Goal: Task Accomplishment & Management: Use online tool/utility

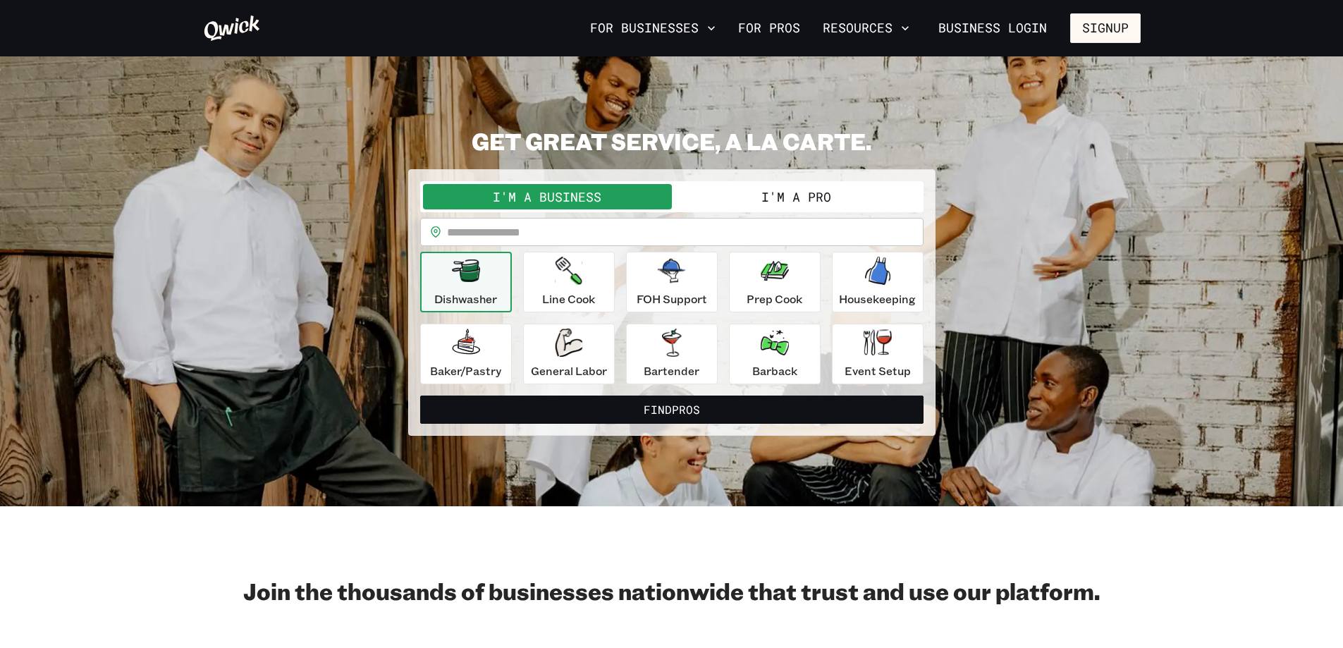
click at [807, 201] on button "I'm a Pro" at bounding box center [796, 196] width 249 height 25
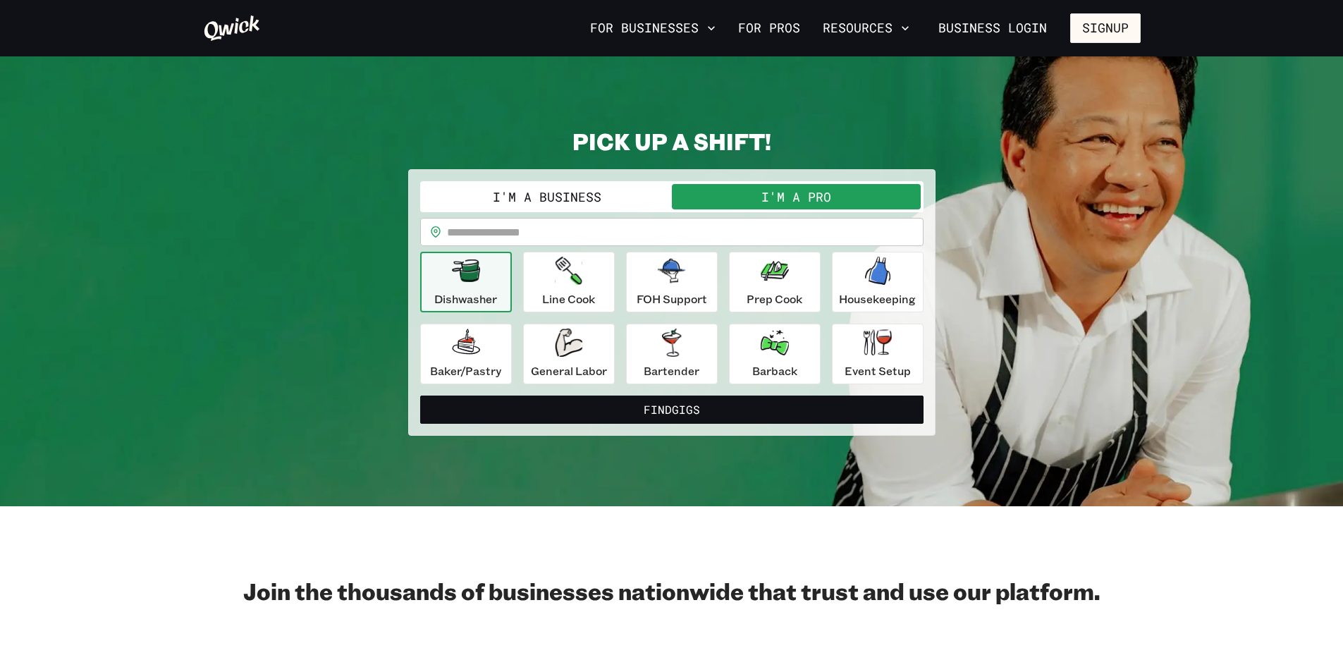
click at [608, 202] on button "I'm a Business" at bounding box center [547, 196] width 249 height 25
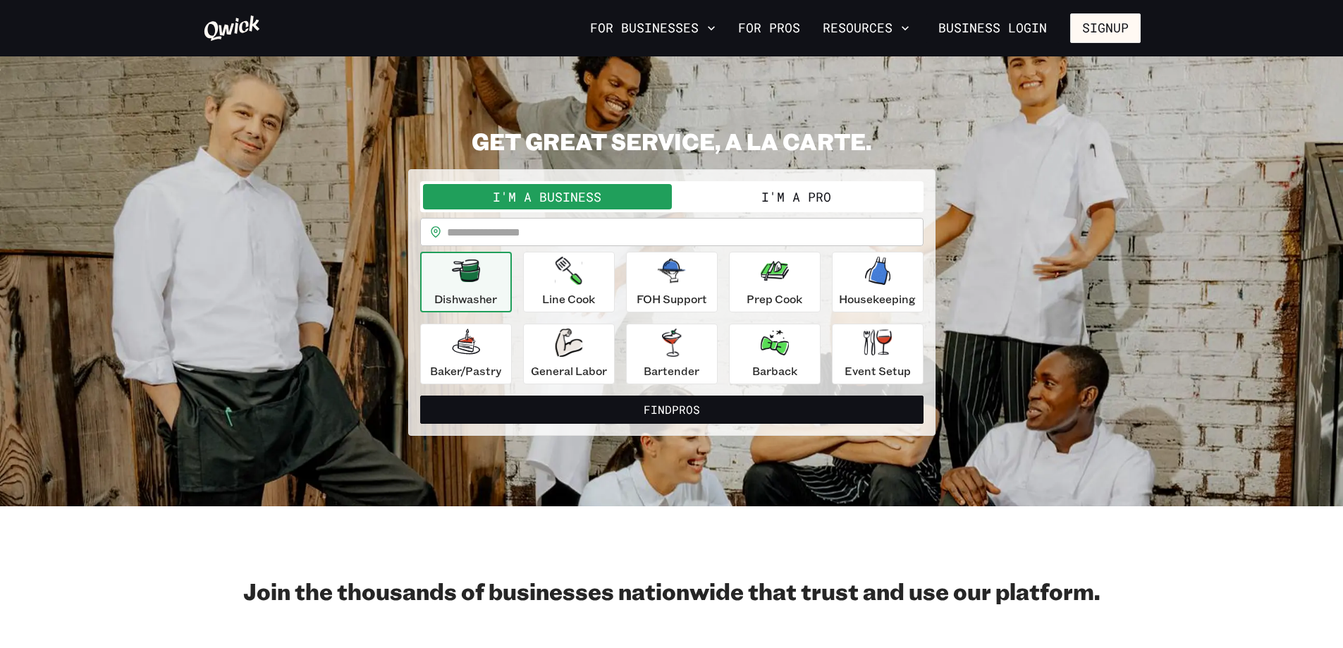
click at [766, 193] on button "I'm a Pro" at bounding box center [796, 196] width 249 height 25
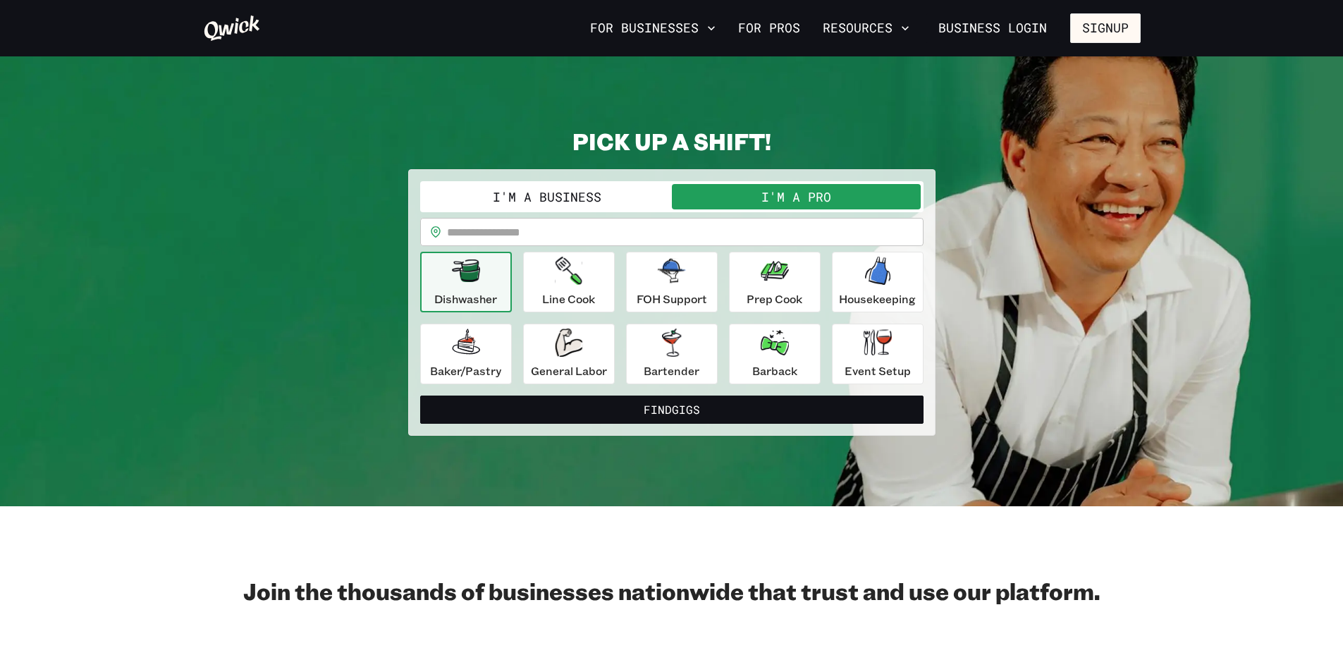
click at [630, 192] on button "I'm a Business" at bounding box center [547, 196] width 249 height 25
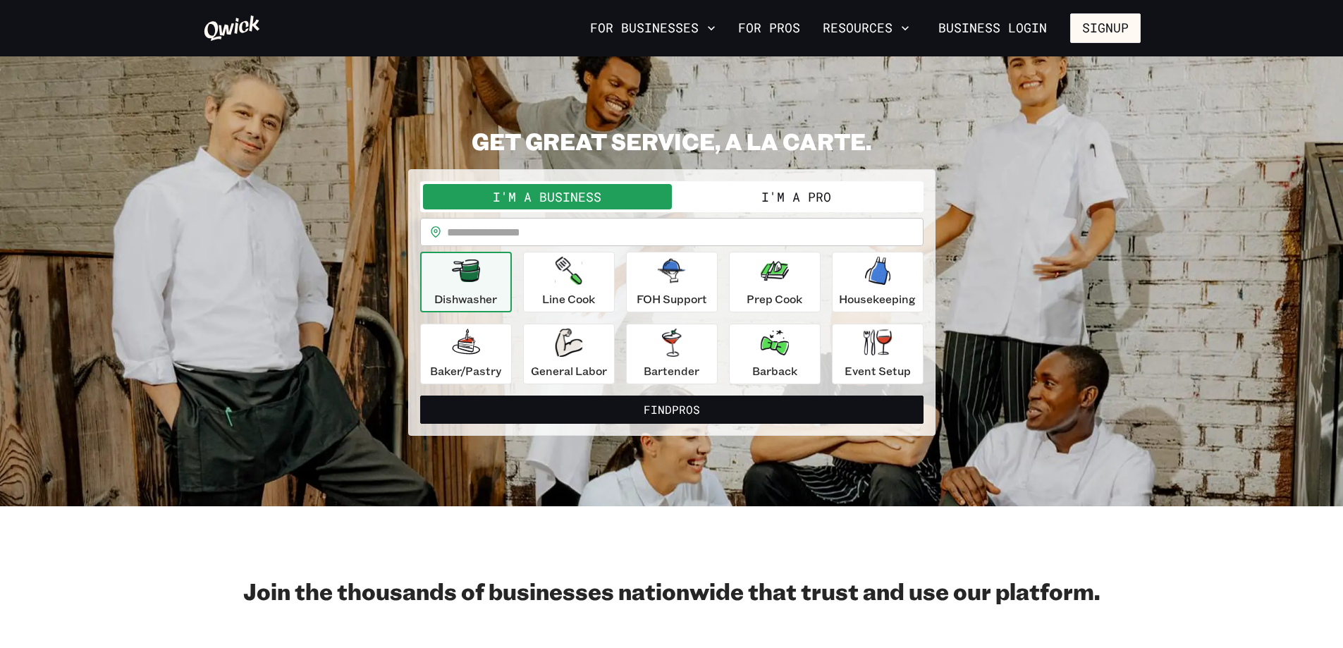
click at [809, 197] on button "I'm a Pro" at bounding box center [796, 196] width 249 height 25
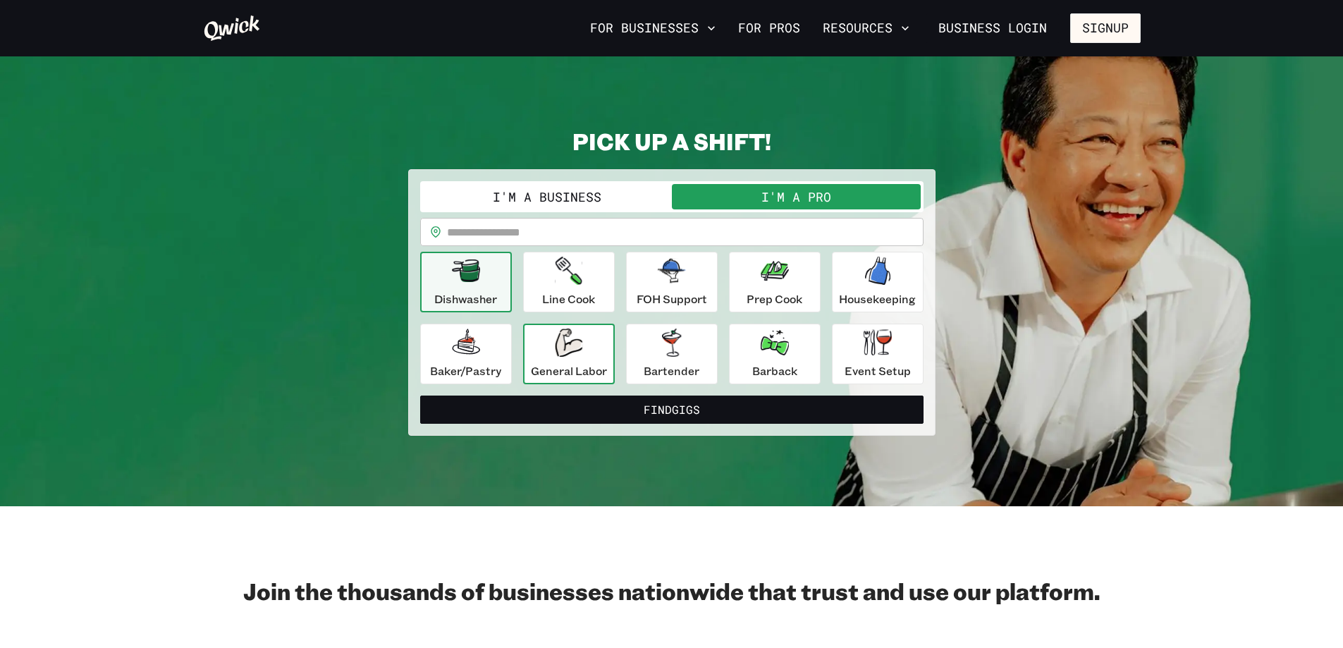
click at [562, 357] on div "General Labor" at bounding box center [569, 354] width 76 height 51
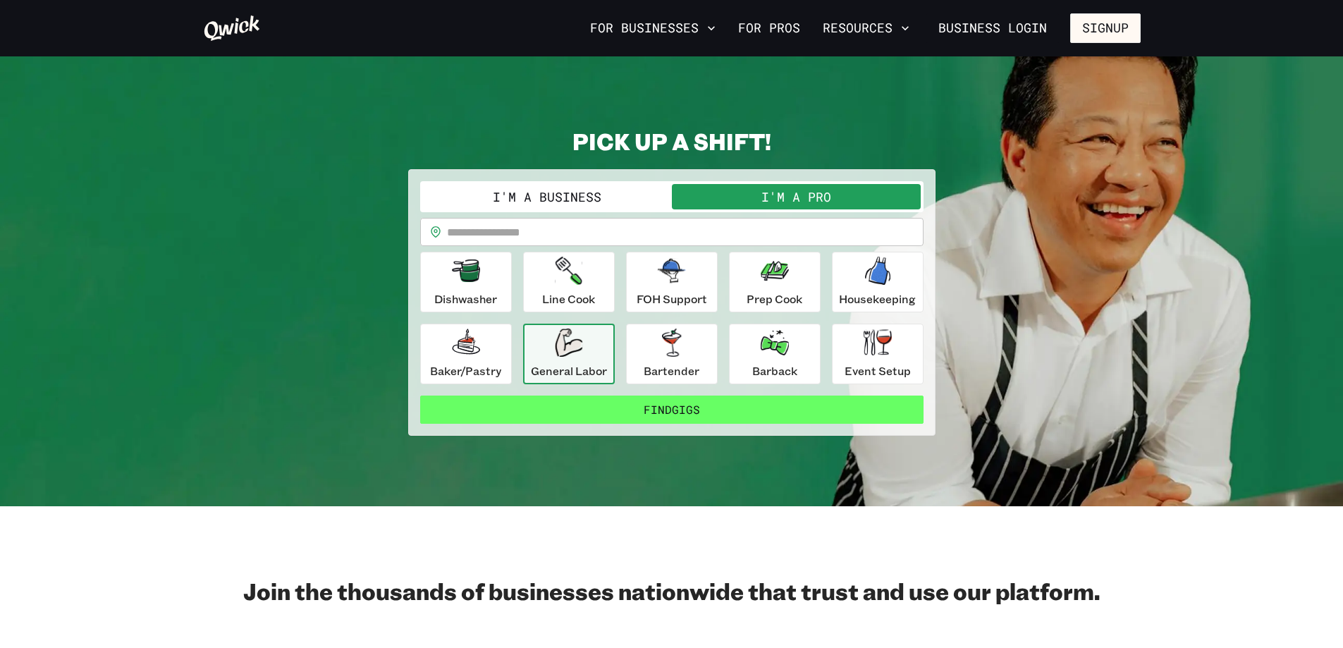
click at [656, 413] on button "Find Gigs" at bounding box center [671, 410] width 503 height 28
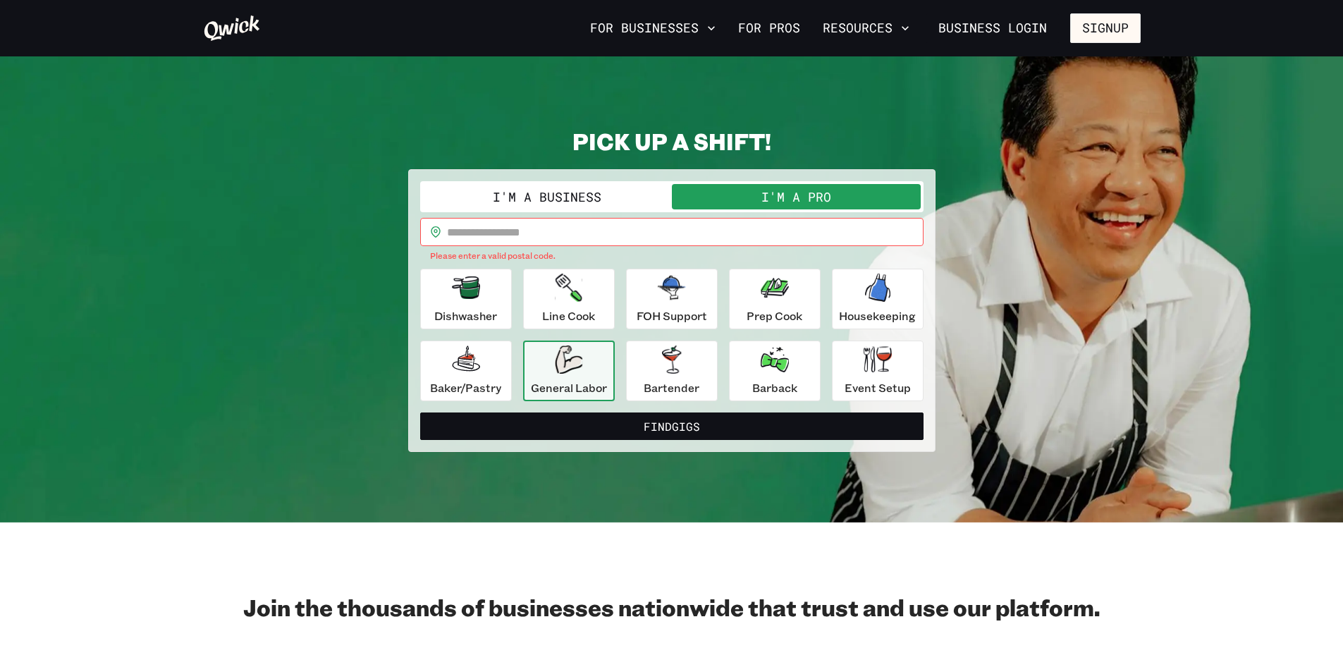
click at [494, 233] on input "text" at bounding box center [685, 232] width 477 height 28
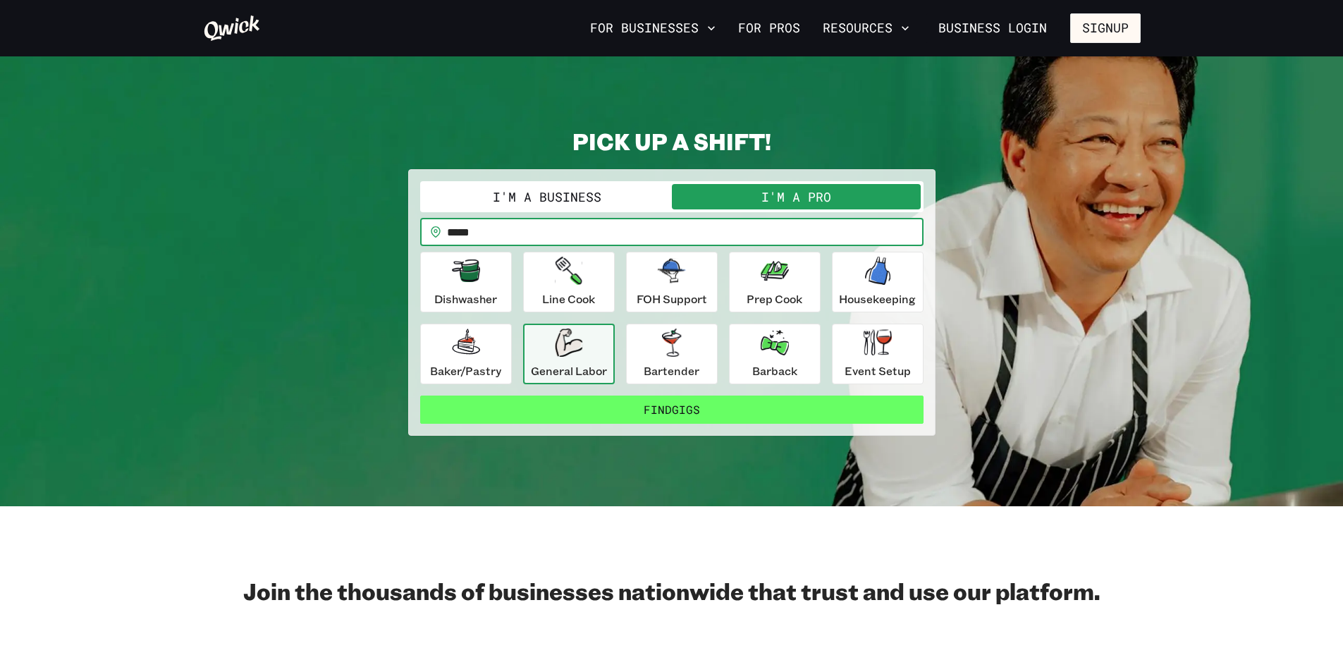
type input "*****"
click at [681, 410] on button "Find Gigs" at bounding box center [671, 410] width 503 height 28
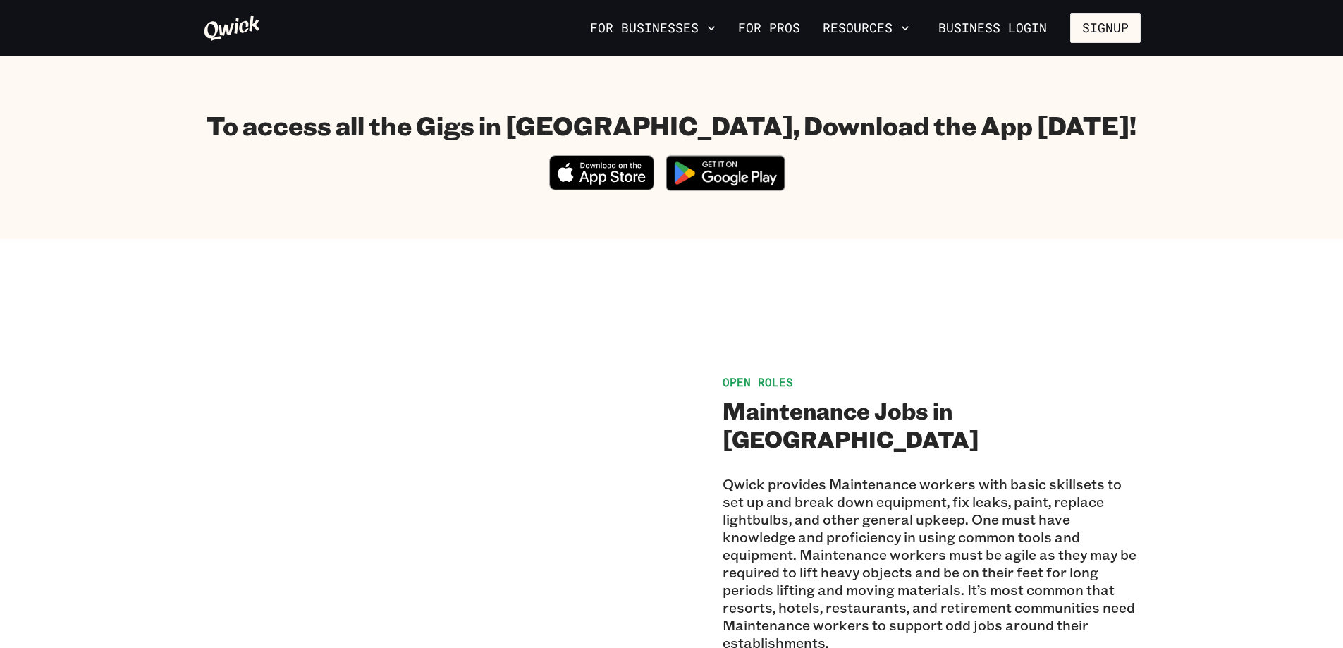
scroll to position [987, 0]
